Goal: Information Seeking & Learning: Check status

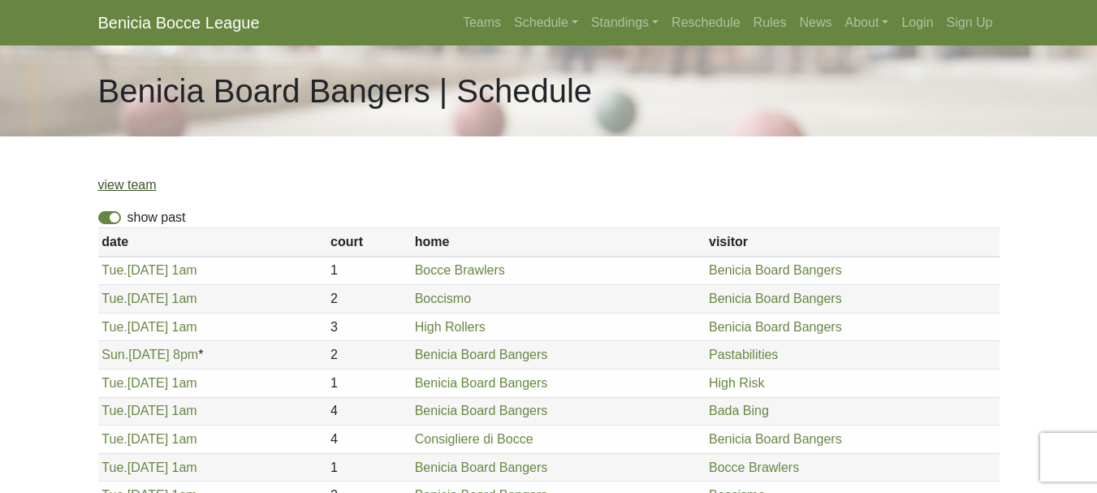
click at [142, 191] on link "view team" at bounding box center [127, 185] width 58 height 14
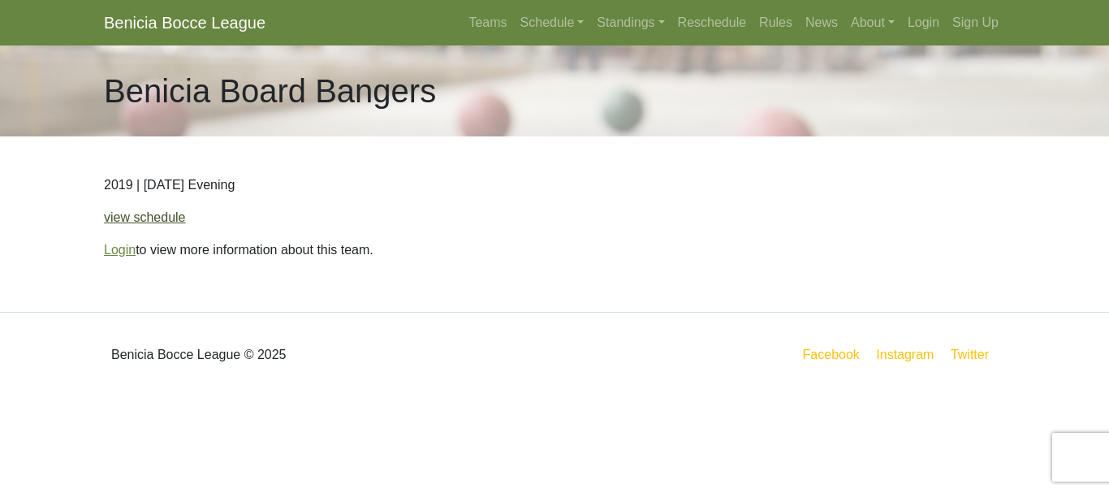
click at [117, 217] on link "view schedule" at bounding box center [145, 217] width 82 height 14
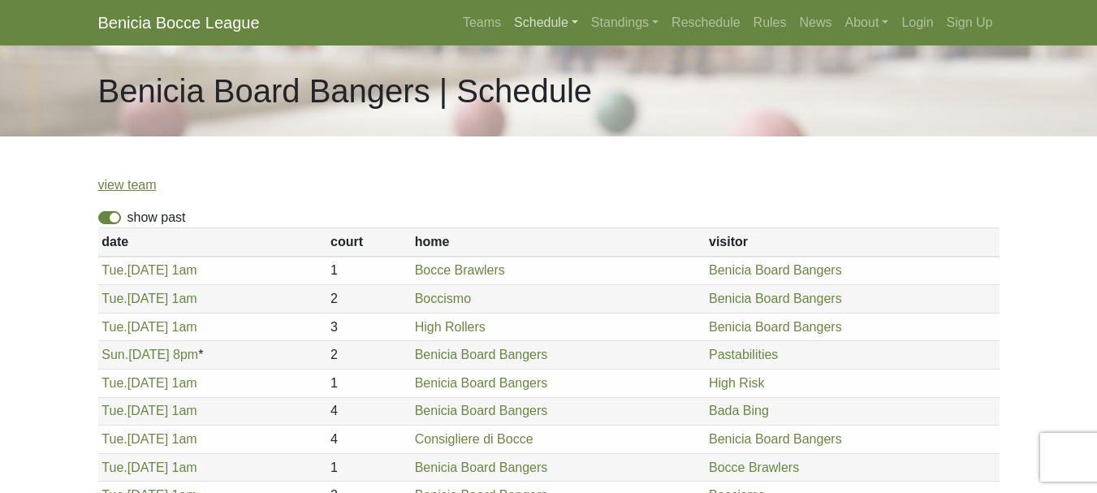
click at [543, 25] on link "Schedule" at bounding box center [546, 22] width 77 height 32
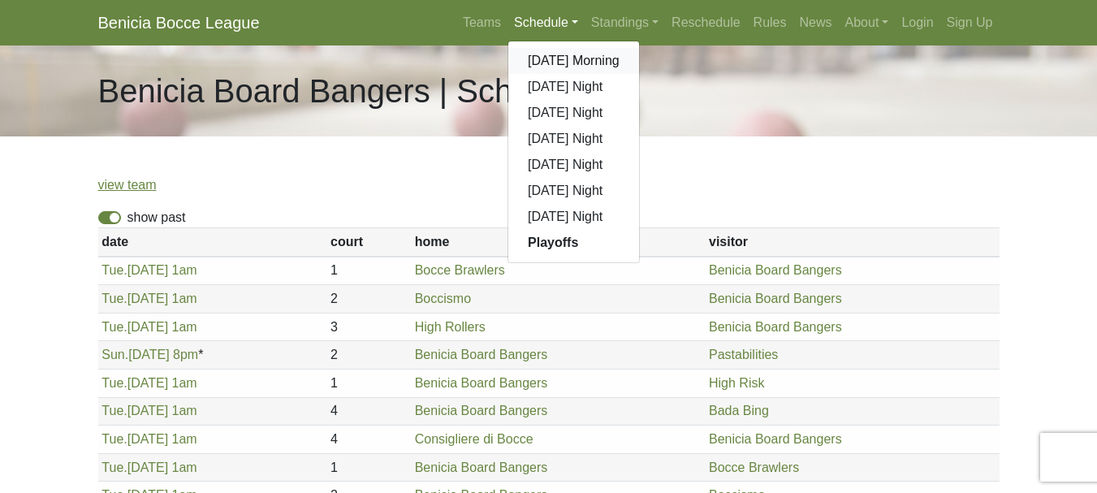
click at [542, 59] on link "[DATE] Morning" at bounding box center [573, 61] width 131 height 26
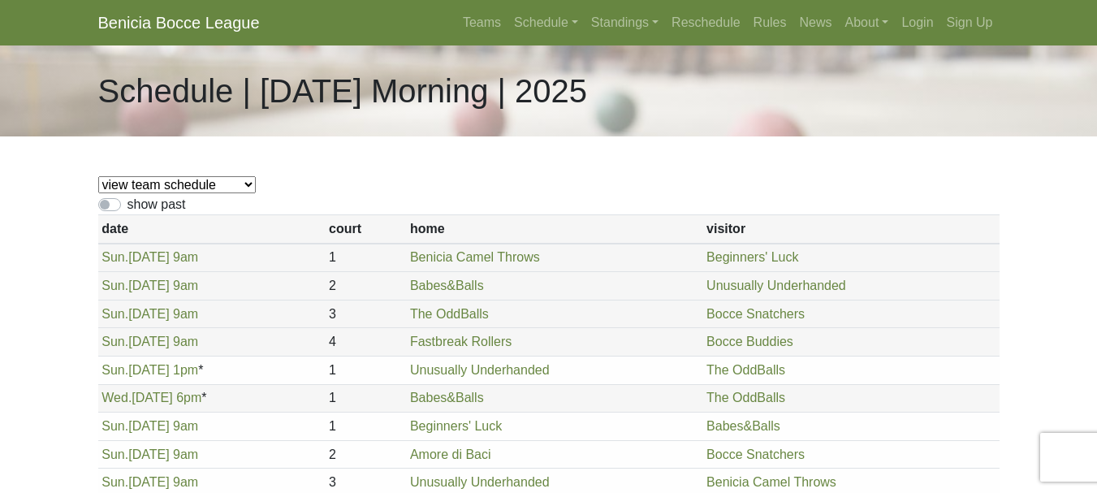
click at [179, 188] on select "view team schedule Bocce Buddies Amore di Baci Benicia Camel Throws Fastbreak R…" at bounding box center [177, 184] width 158 height 17
click at [4, 293] on body "Benicia Bocce League Teams Schedule Sunday Morning Sunday Night Monday Night Tu…" at bounding box center [548, 401] width 1097 height 802
click at [548, 22] on link "Schedule" at bounding box center [546, 22] width 77 height 32
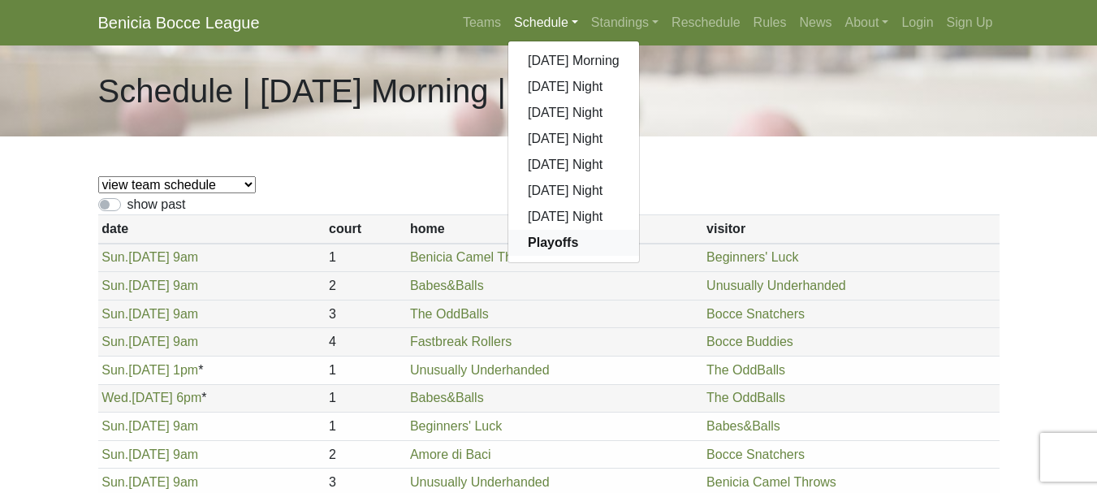
click at [546, 244] on strong "Playoffs" at bounding box center [553, 242] width 50 height 14
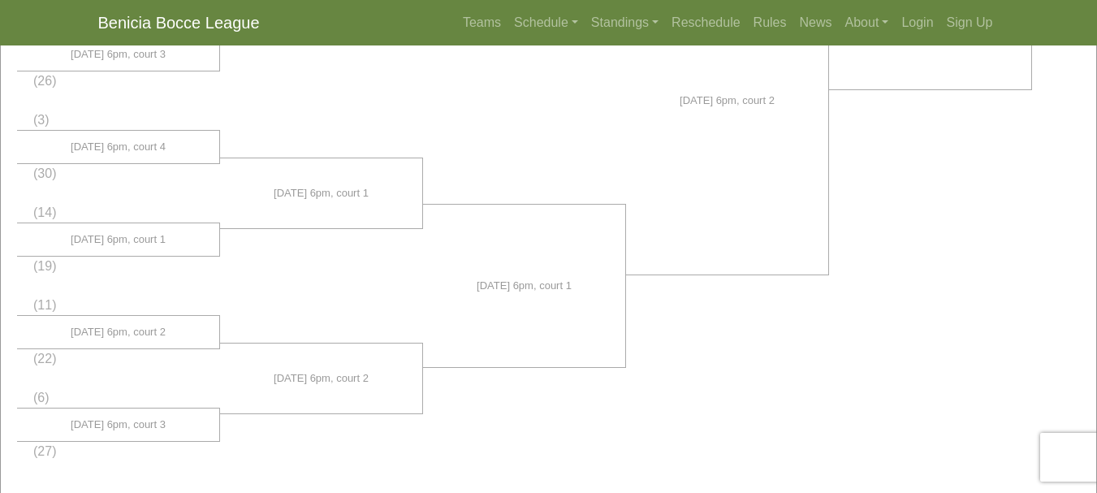
scroll to position [1246, 0]
